Goal: Navigation & Orientation: Go to known website

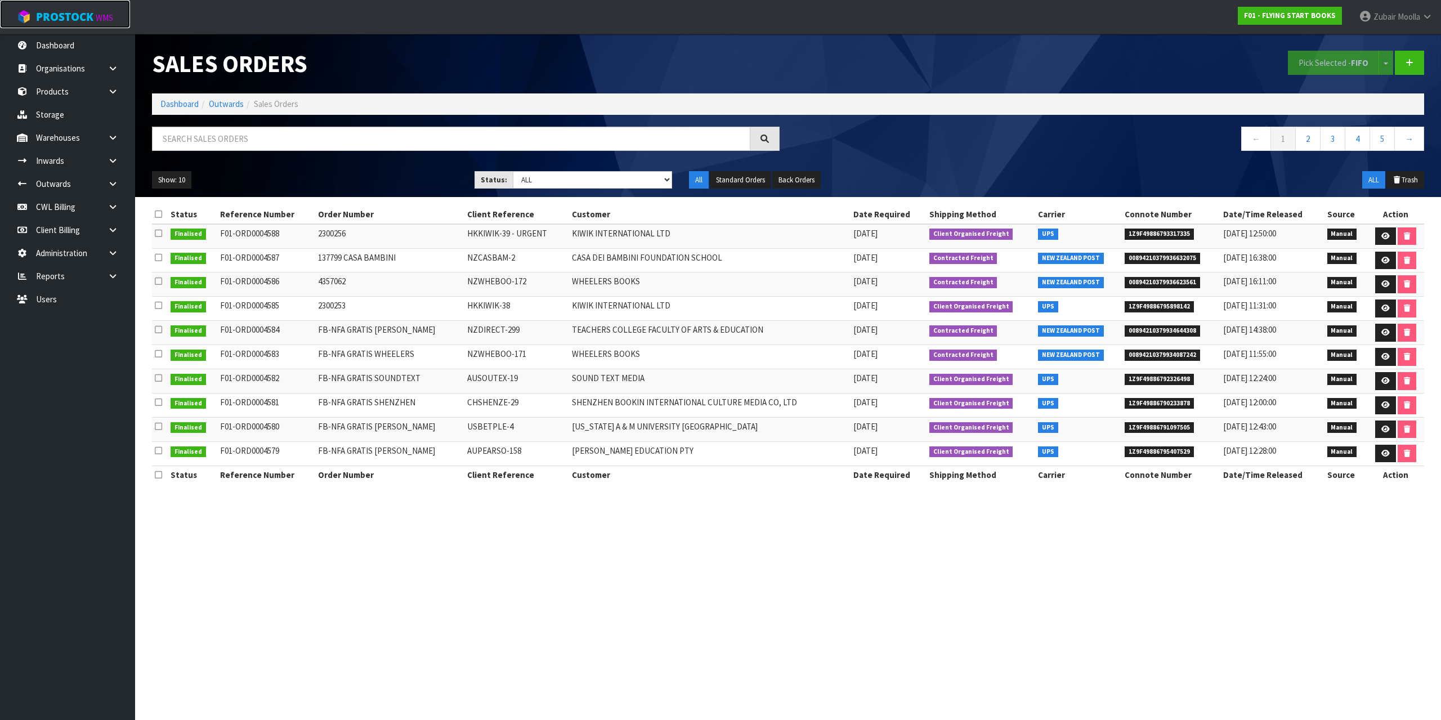
click at [100, 23] on link "ProStock WMS" at bounding box center [65, 14] width 130 height 28
drag, startPoint x: 100, startPoint y: 23, endPoint x: 100, endPoint y: 8, distance: 15.2
click at [100, 21] on link "ProStock WMS" at bounding box center [65, 14] width 130 height 28
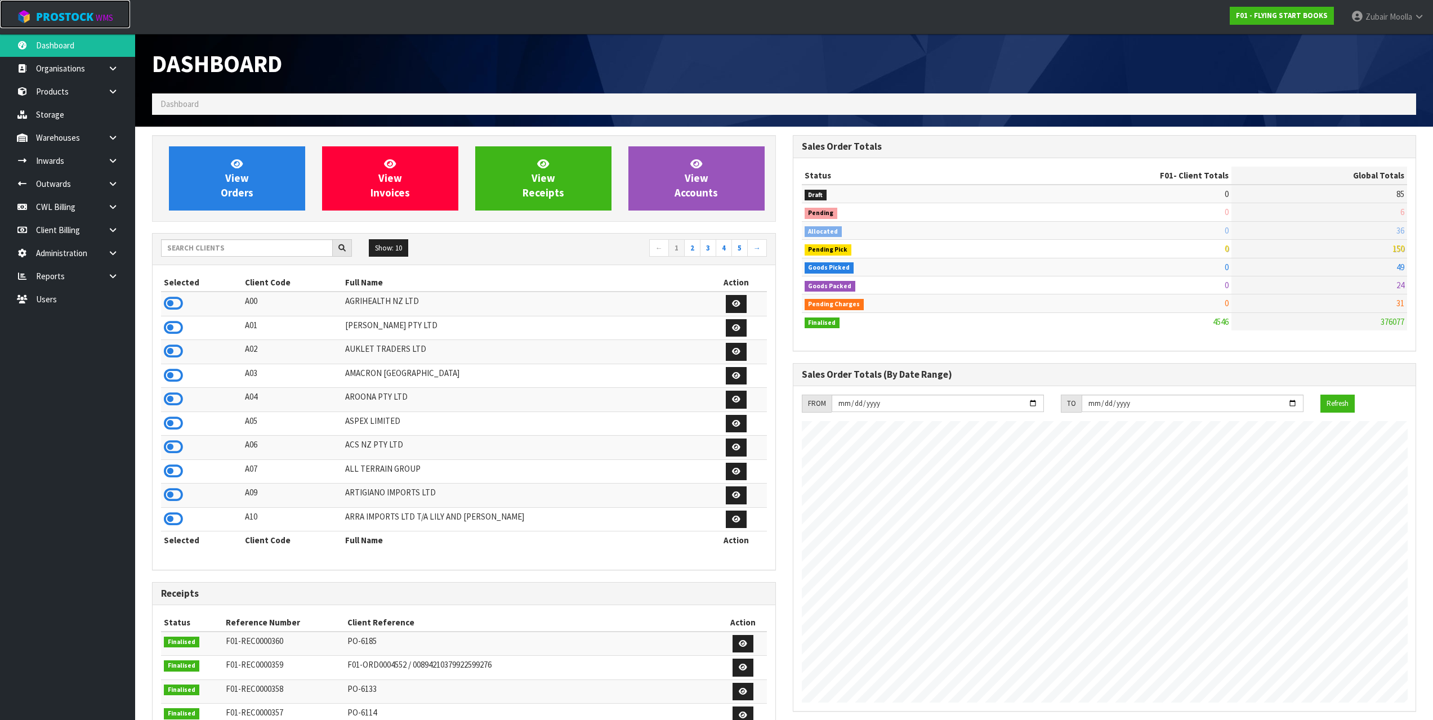
scroll to position [706, 640]
